Goal: Feedback & Contribution: Contribute content

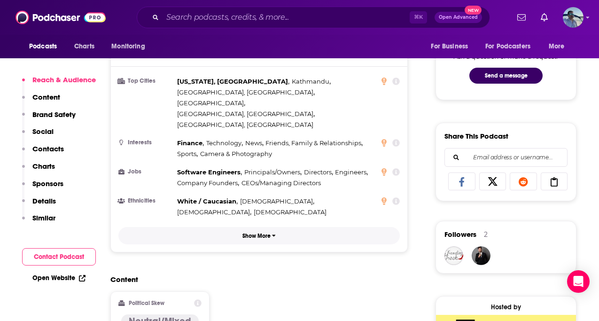
scroll to position [507, 0]
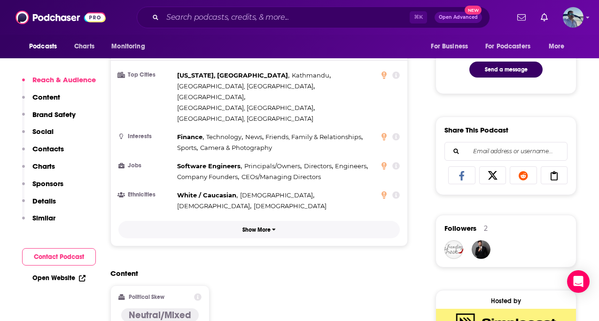
click at [291, 221] on button "Show More" at bounding box center [258, 229] width 281 height 17
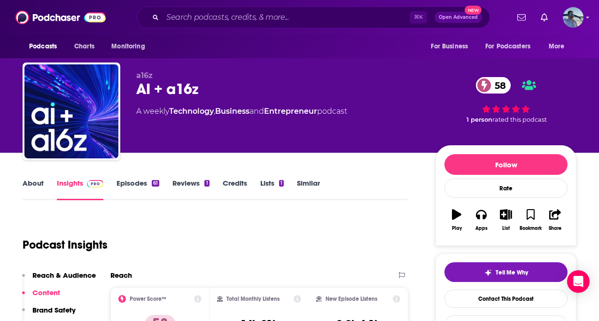
scroll to position [0, 0]
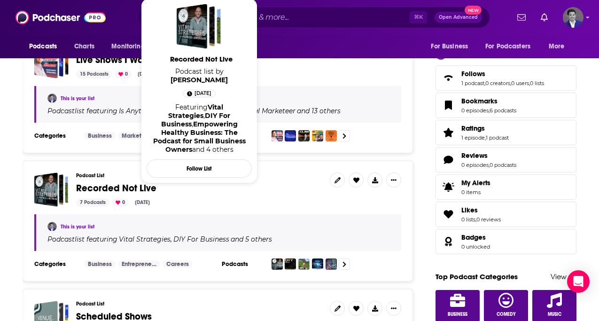
scroll to position [217, 0]
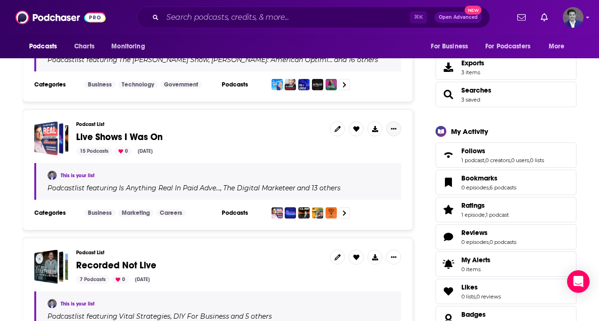
click at [396, 129] on button "Show More Button" at bounding box center [393, 128] width 15 height 15
click at [411, 123] on div "Podcast List Live Shows I Was On 15 Podcasts 0 Oct 11, 2025 This is your list P…" at bounding box center [218, 169] width 390 height 121
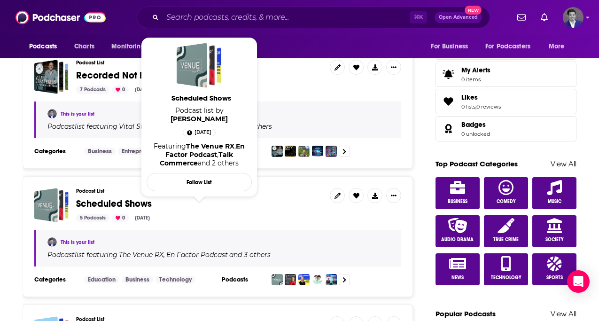
scroll to position [344, 0]
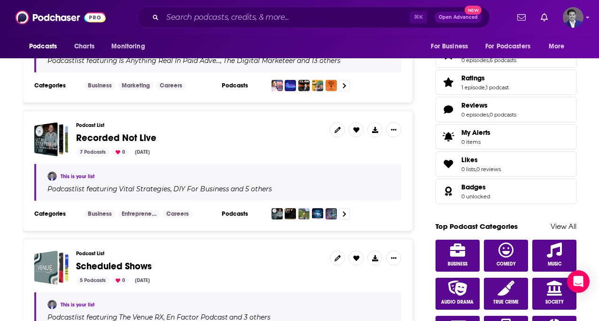
click at [103, 137] on span "Recorded Not Live" at bounding box center [116, 138] width 80 height 12
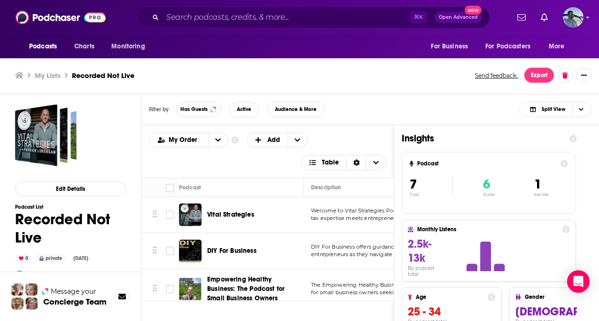
click at [369, 115] on div "Filter by Has Guests Active Audience & More Split View" at bounding box center [370, 109] width 458 height 31
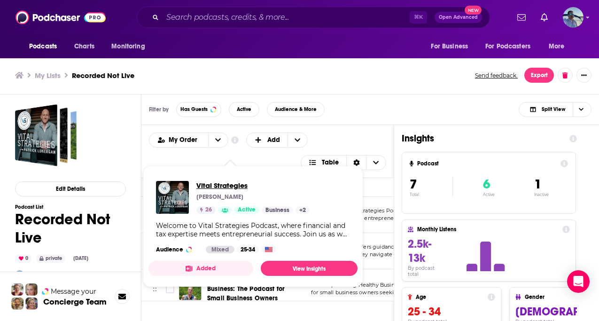
click at [231, 184] on span "Vital Strategies" at bounding box center [252, 185] width 113 height 9
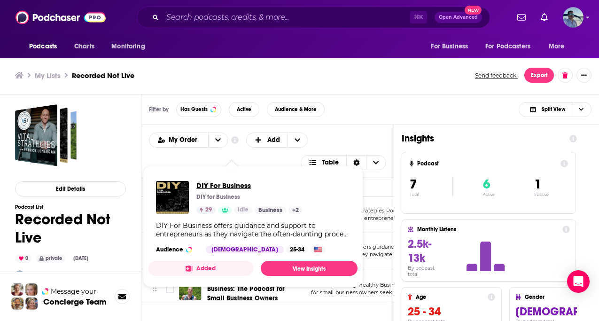
click at [230, 182] on span "DIY For Business" at bounding box center [249, 185] width 106 height 9
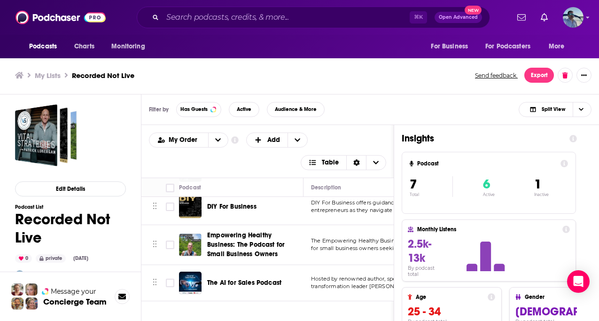
scroll to position [60, 0]
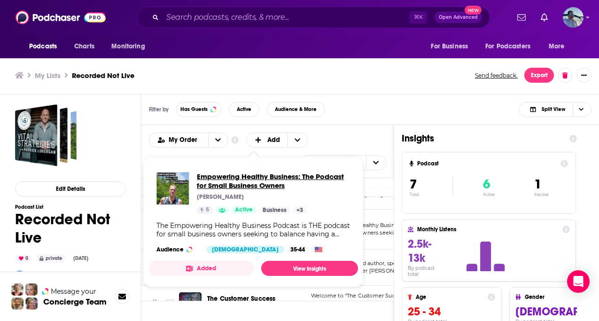
click at [238, 173] on span "Empowering Healthy Business: The Podcast for Small Business Owners" at bounding box center [274, 181] width 154 height 18
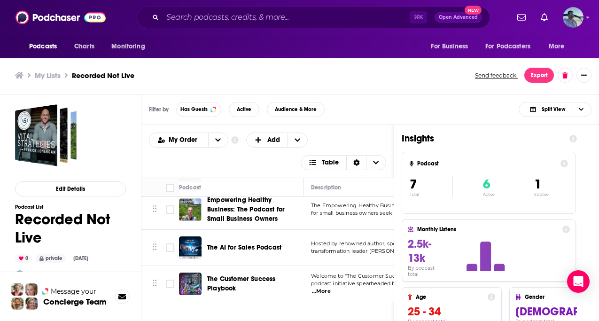
scroll to position [100, 0]
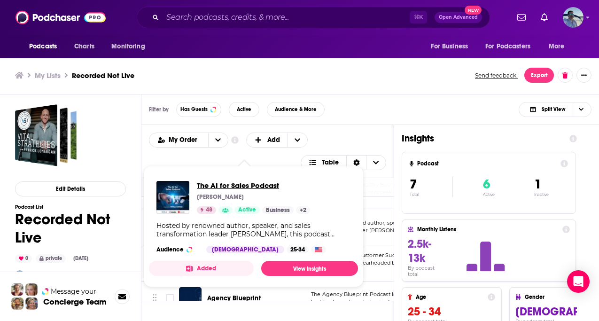
click at [244, 184] on span "The AI for Sales Podcast" at bounding box center [253, 185] width 113 height 9
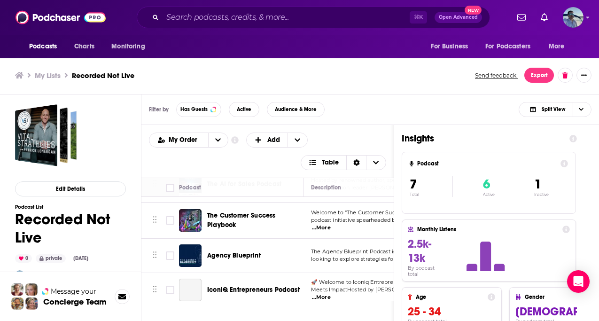
scroll to position [143, 0]
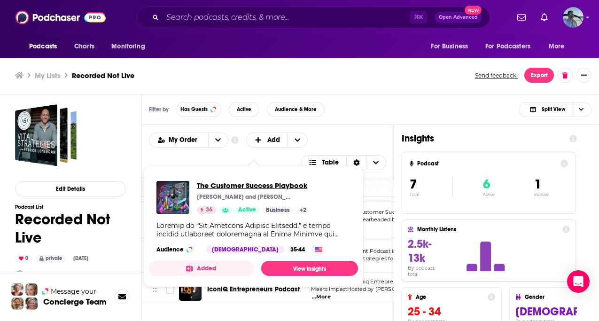
click at [251, 184] on span "The Customer Success Playbook" at bounding box center [253, 185] width 113 height 9
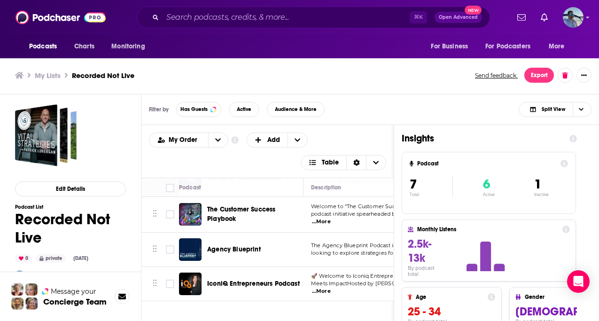
scroll to position [156, 0]
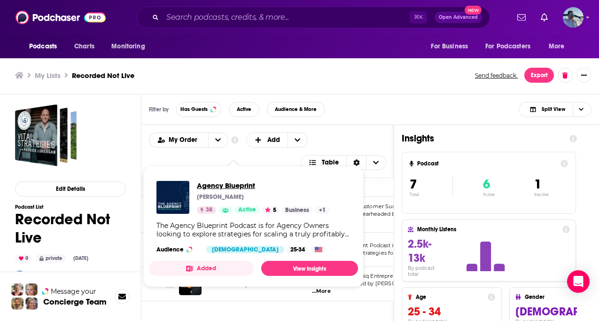
click at [232, 186] on span "Agency Blueprint" at bounding box center [263, 185] width 132 height 9
click at [230, 183] on span "Agency Blueprint" at bounding box center [263, 185] width 132 height 9
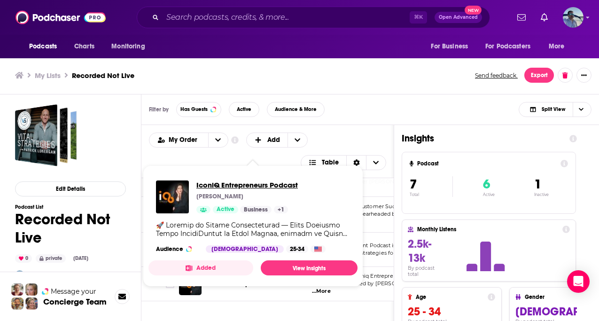
click at [240, 186] on span "IconiQ Entrepreneurs Podcast" at bounding box center [246, 184] width 101 height 9
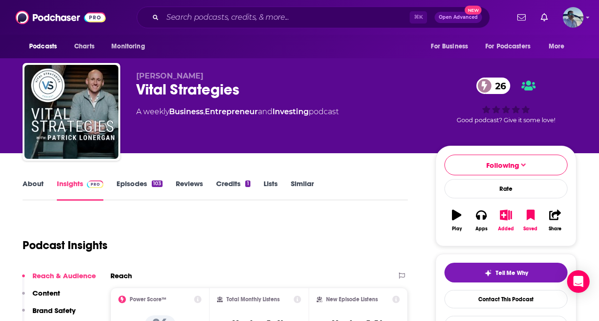
click at [130, 179] on link "Episodes 103" at bounding box center [140, 190] width 46 height 22
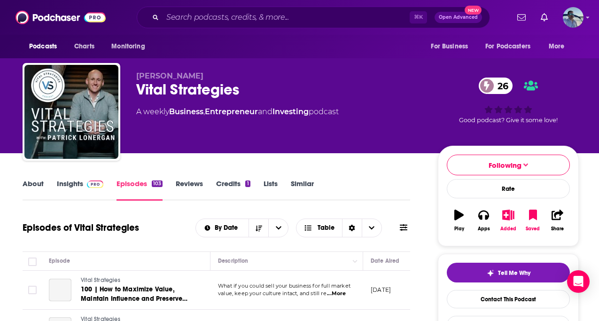
scroll to position [117, 0]
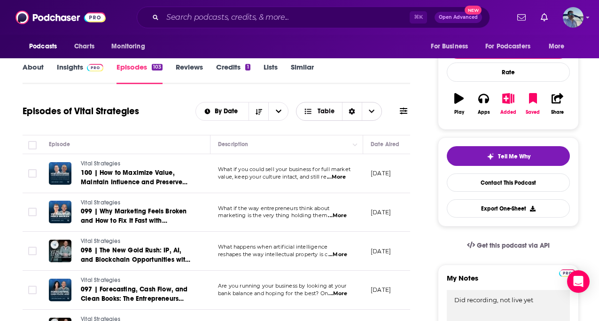
click at [319, 109] on span "Table" at bounding box center [326, 111] width 17 height 7
click at [316, 130] on span "Card" at bounding box center [345, 128] width 59 height 5
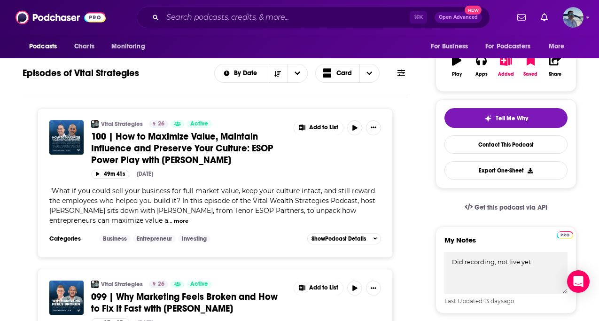
scroll to position [927, 0]
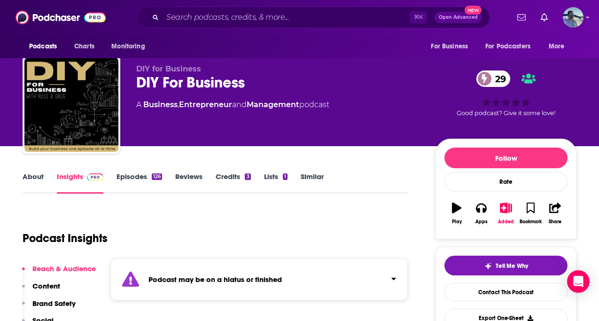
scroll to position [8, 0]
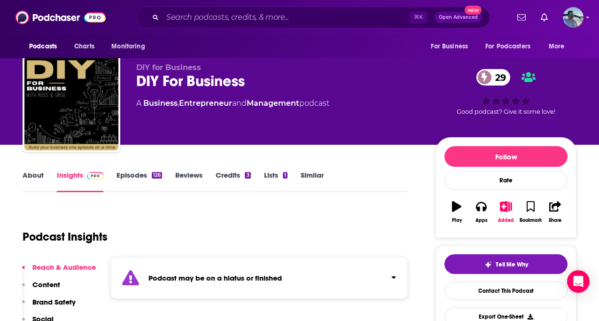
click at [141, 174] on link "Episodes 126" at bounding box center [140, 182] width 46 height 22
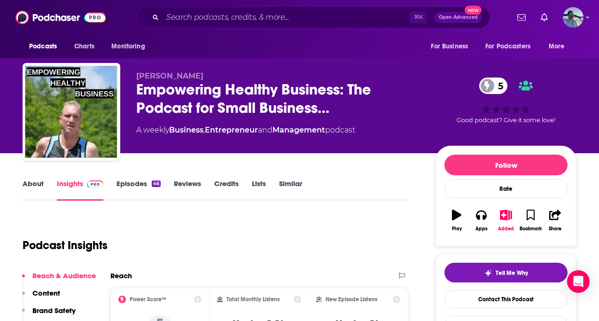
click at [135, 180] on link "Episodes 46" at bounding box center [139, 190] width 44 height 22
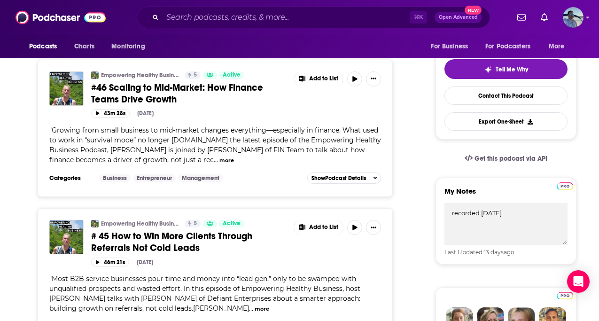
scroll to position [490, 0]
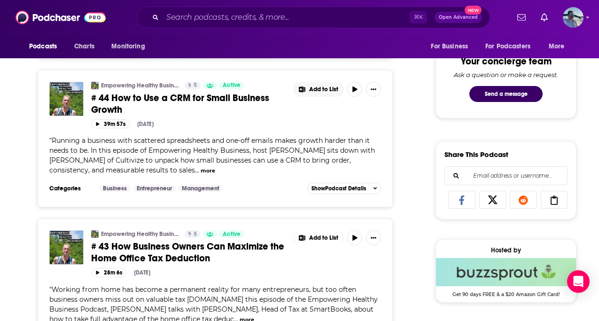
click at [323, 88] on span "Add to List" at bounding box center [323, 89] width 29 height 7
click at [331, 110] on button "Add Episode" at bounding box center [325, 109] width 48 height 17
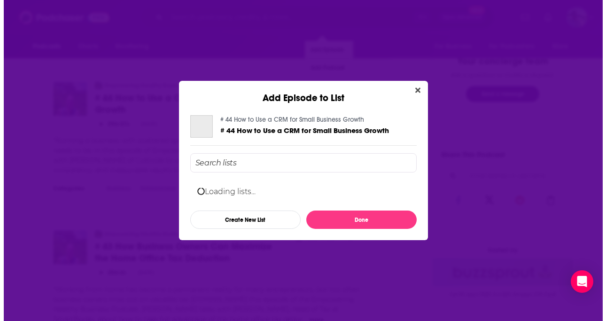
scroll to position [0, 0]
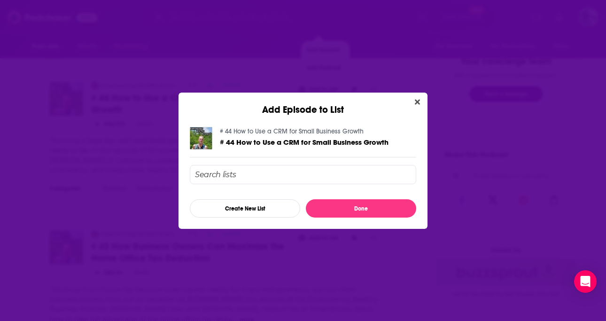
click at [259, 173] on input "Add Episode To List" at bounding box center [303, 174] width 226 height 19
type input "p"
click at [417, 100] on icon "Close" at bounding box center [417, 101] width 5 height 5
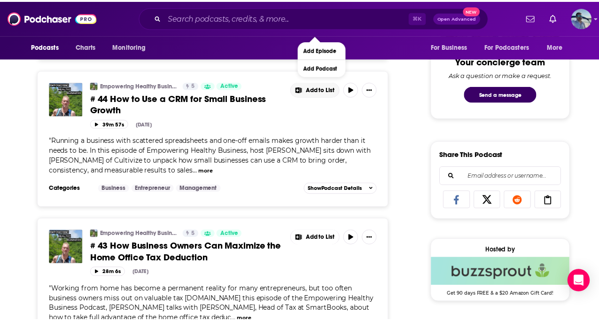
scroll to position [490, 0]
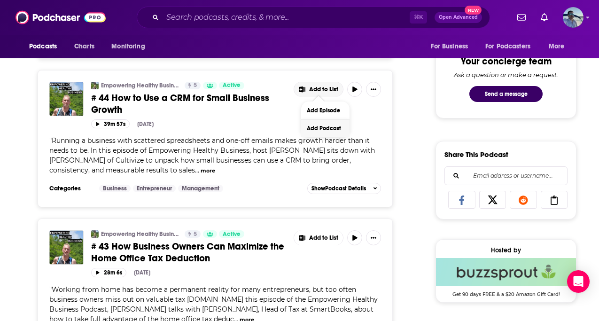
click at [330, 130] on button "Add Podcast" at bounding box center [325, 127] width 48 height 17
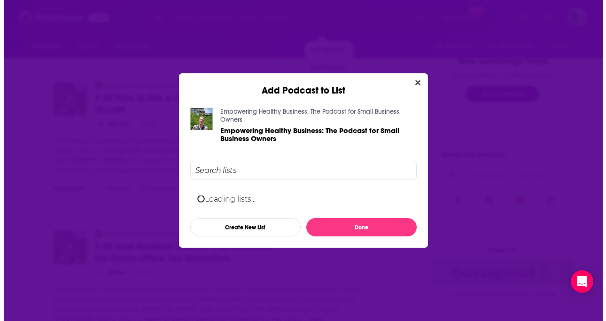
scroll to position [0, 0]
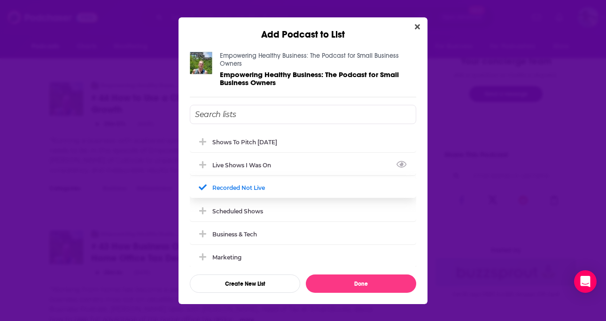
click at [258, 164] on div "Live Shows I Was On" at bounding box center [244, 165] width 64 height 7
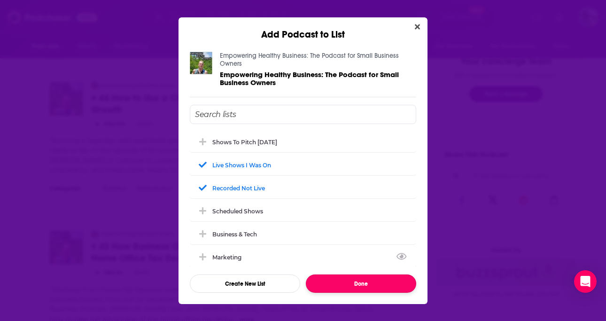
click at [332, 278] on button "Done" at bounding box center [361, 283] width 110 height 18
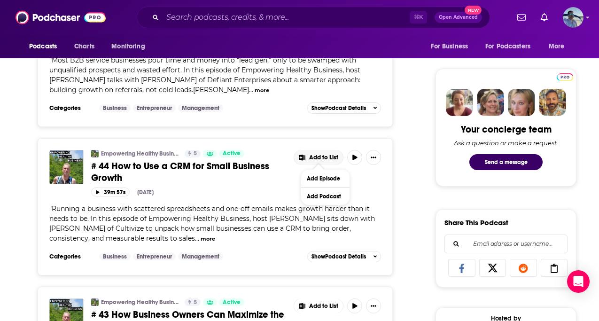
scroll to position [397, 0]
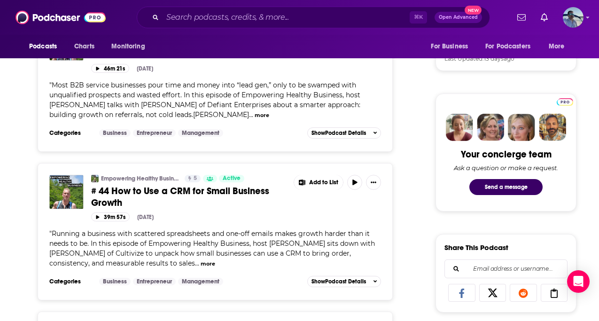
click at [112, 187] on span "# 44 How to Use a CRM for Small Business Growth" at bounding box center [180, 196] width 178 height 23
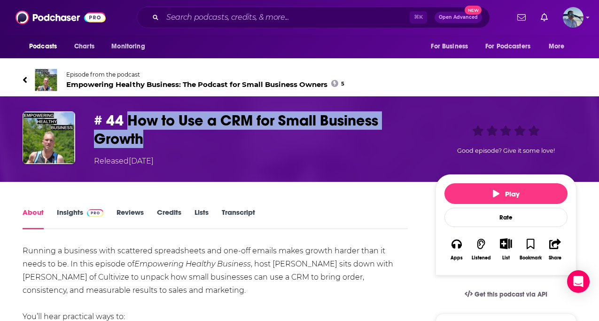
drag, startPoint x: 166, startPoint y: 138, endPoint x: 127, endPoint y: 120, distance: 43.1
click at [127, 120] on h1 "# 44 How to Use a CRM for Small Business Growth" at bounding box center [257, 129] width 326 height 37
copy h1 "How to Use a CRM for Small Business Growth"
click at [70, 212] on link "Insights" at bounding box center [80, 219] width 47 height 22
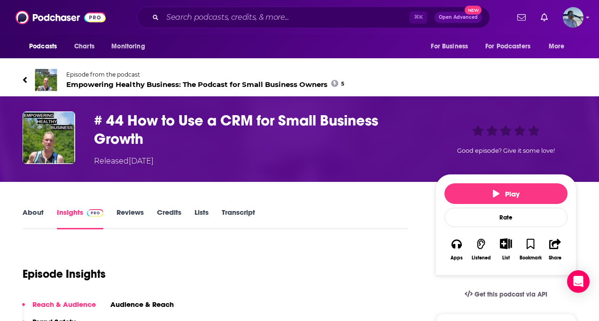
scroll to position [68, 0]
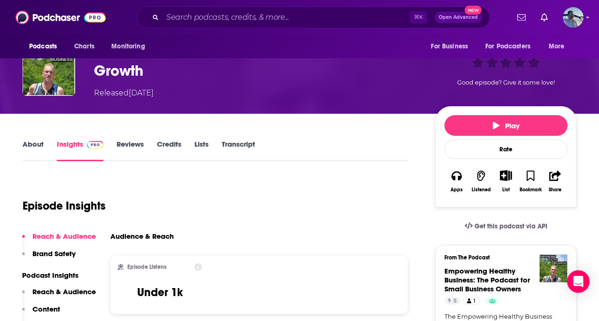
click at [177, 142] on link "Credits" at bounding box center [169, 151] width 24 height 22
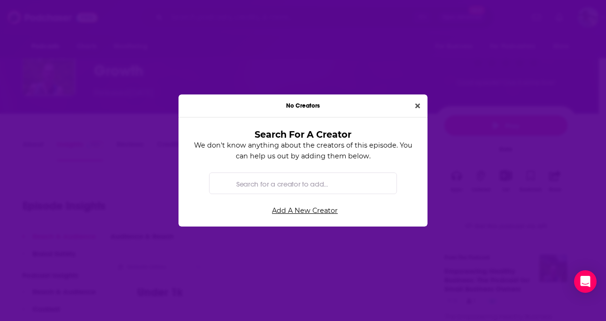
click at [313, 183] on input "Search for a creator to add..." at bounding box center [311, 183] width 156 height 21
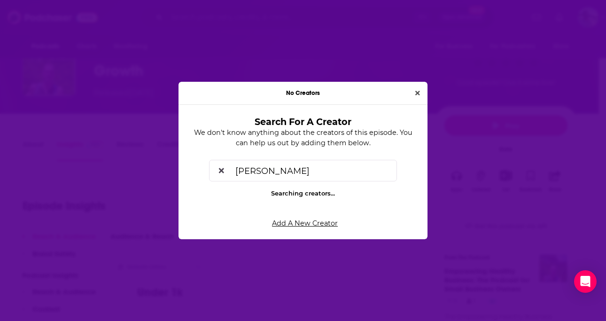
type input "jason kramer"
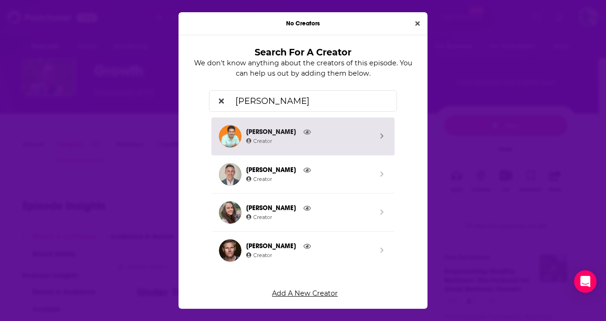
click at [349, 135] on span "Jason Kramer" at bounding box center [309, 132] width 126 height 10
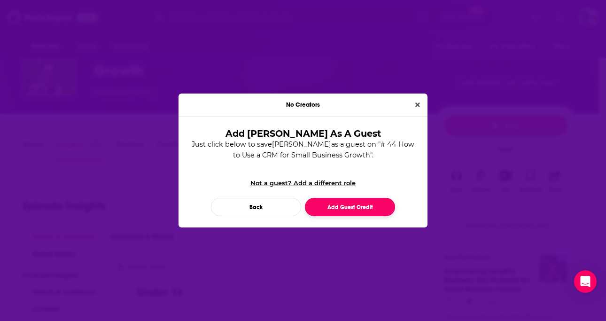
click at [354, 207] on button "Add Guest Credit" at bounding box center [350, 207] width 90 height 18
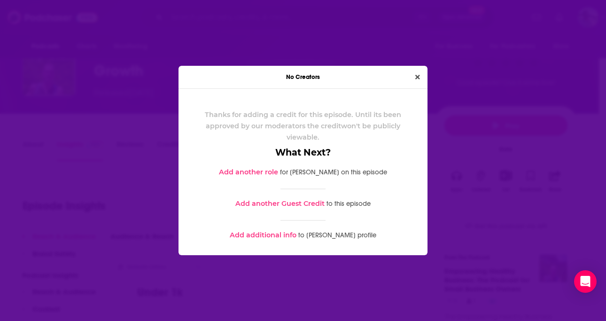
click at [290, 238] on link "Add additional info" at bounding box center [263, 235] width 67 height 8
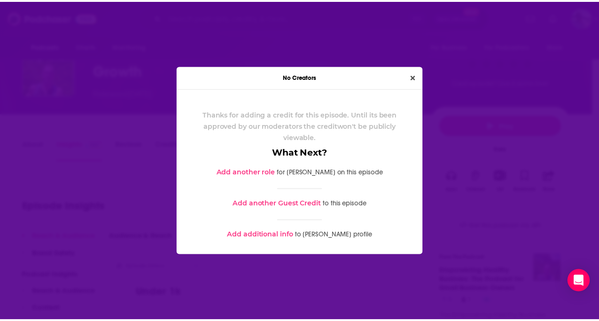
scroll to position [68, 0]
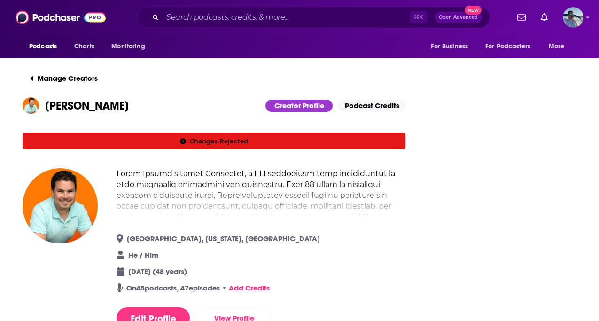
scroll to position [4, 0]
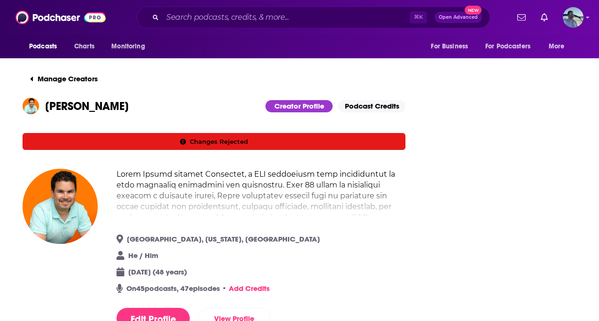
click at [385, 105] on link "Podcast Credits" at bounding box center [371, 106] width 67 height 12
